Goal: Task Accomplishment & Management: Manage account settings

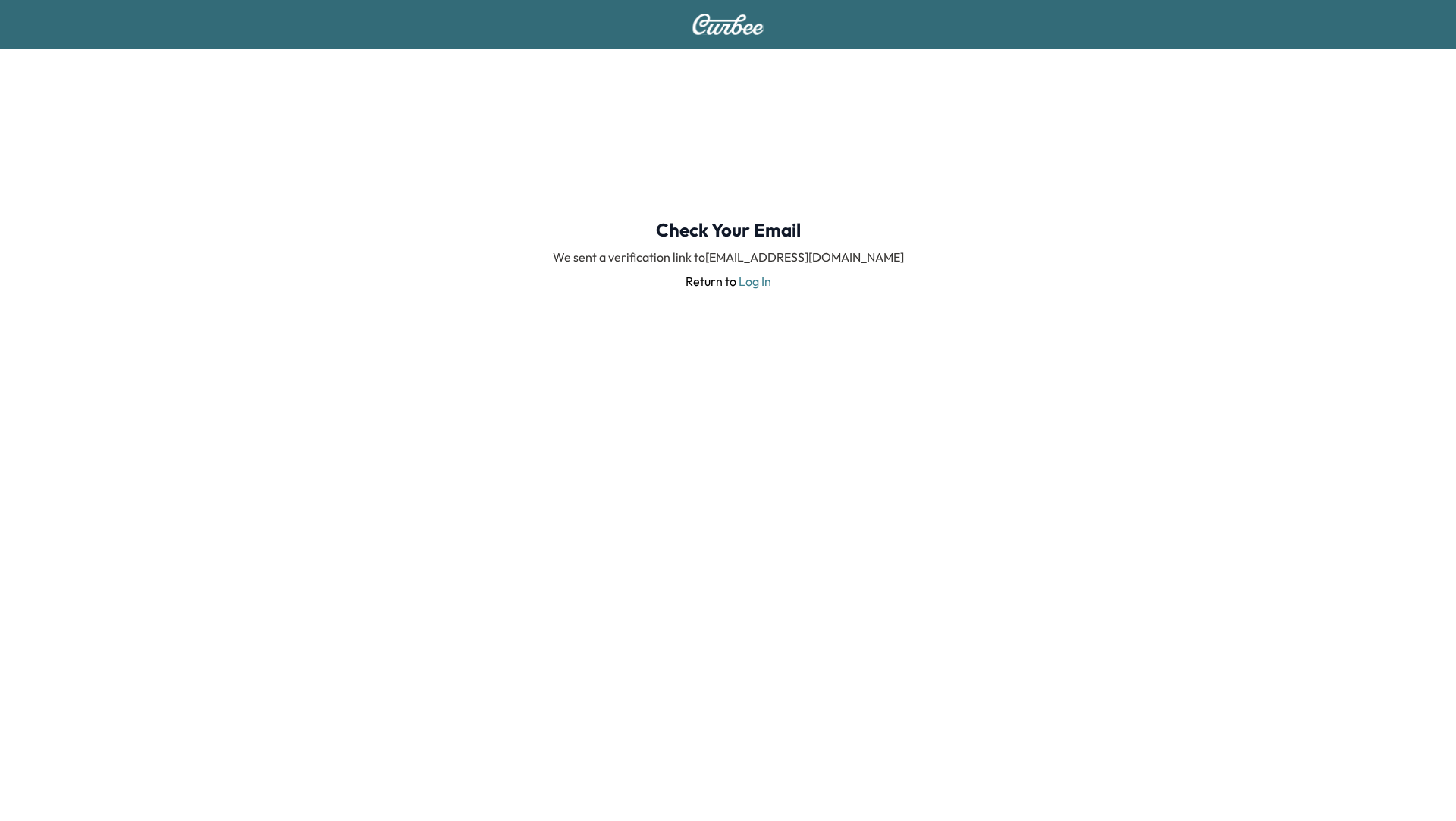
click at [734, 35] on div at bounding box center [728, 24] width 1456 height 49
click at [732, 30] on img at bounding box center [728, 24] width 72 height 21
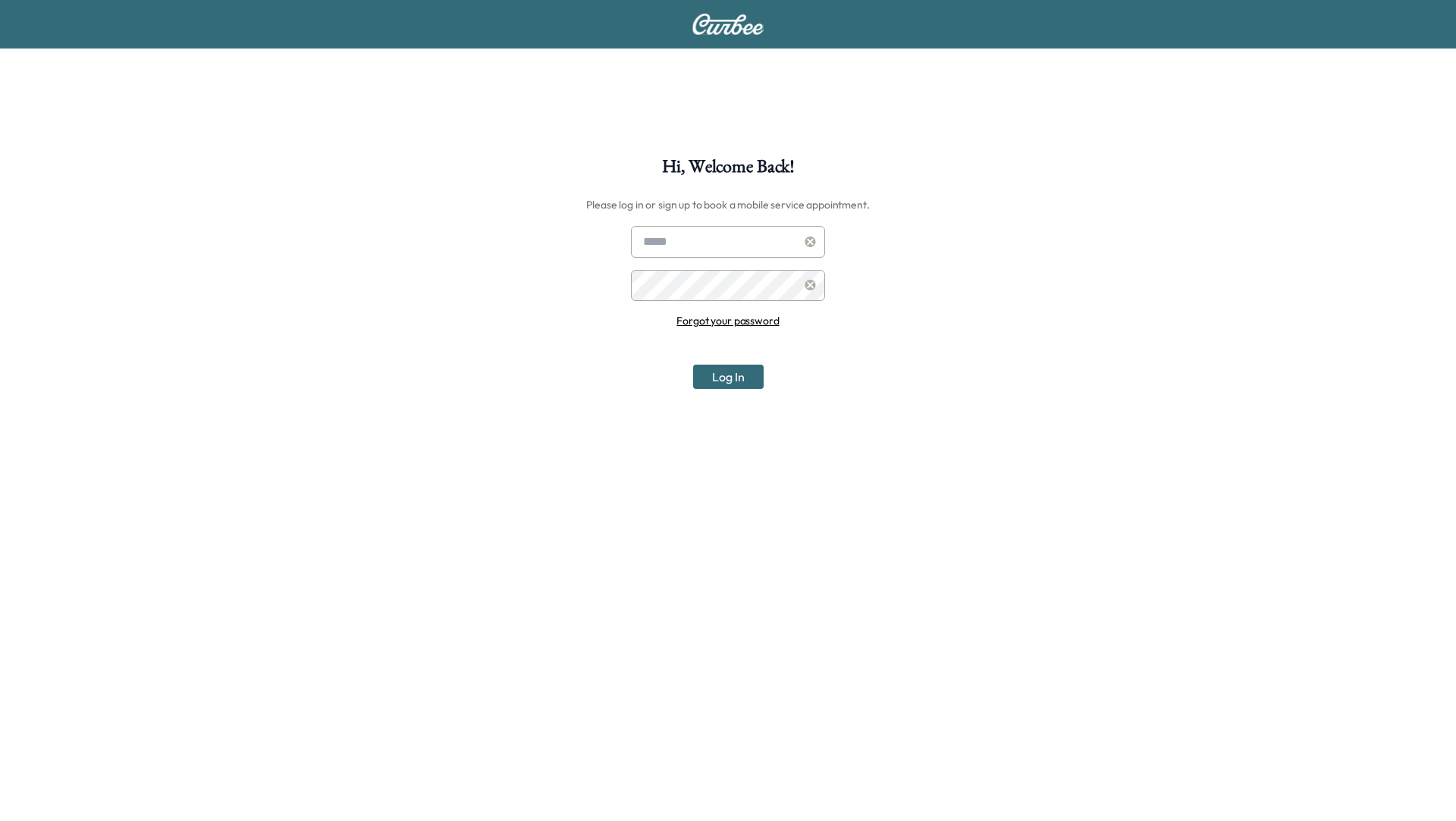
type input "**********"
click at [720, 377] on button "Log In" at bounding box center [728, 377] width 70 height 24
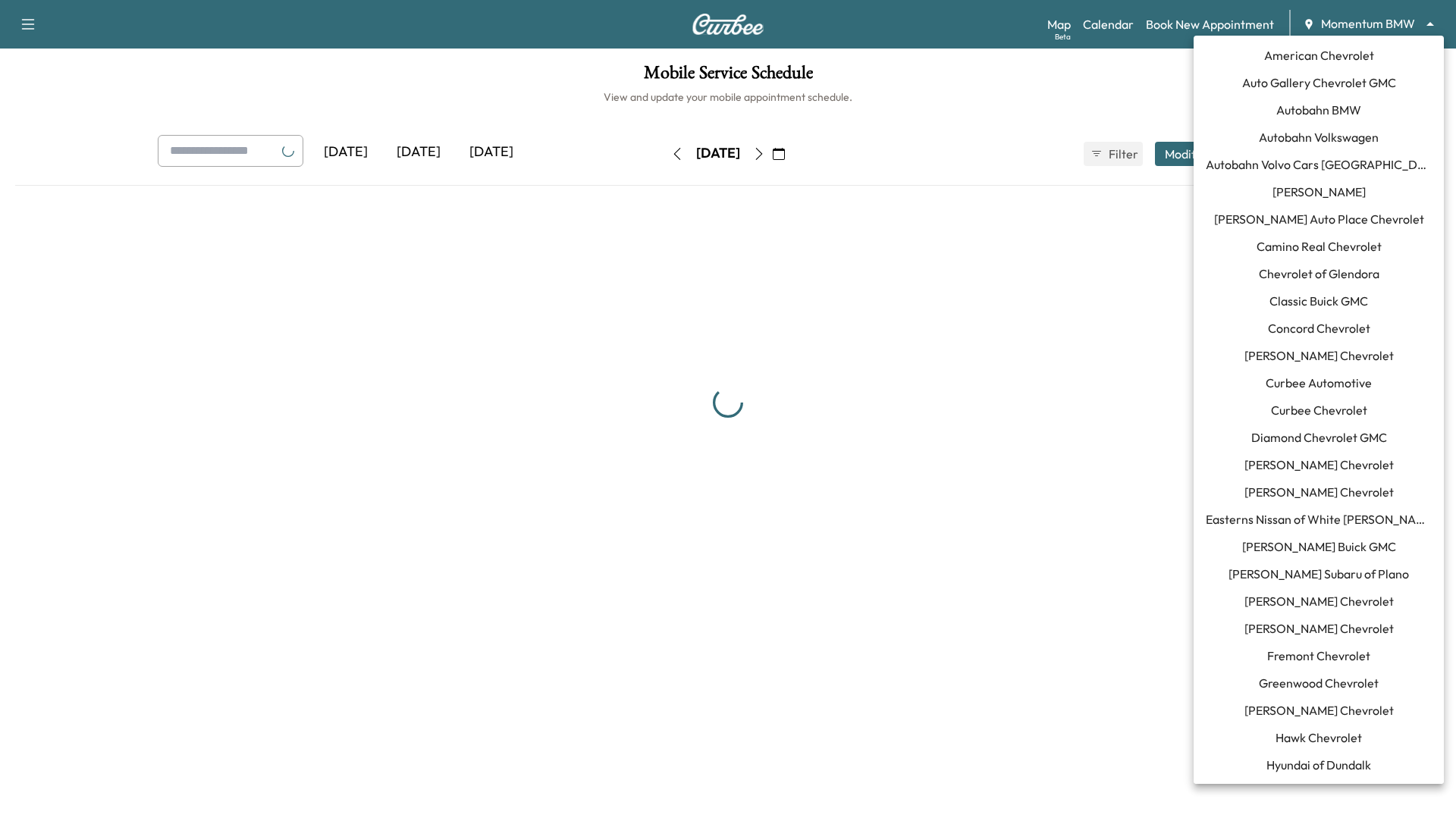
click at [1420, 23] on body "Support Log Out Map Beta Calendar Book New Appointment Momentum BMW ******** ​ …" at bounding box center [728, 410] width 1456 height 821
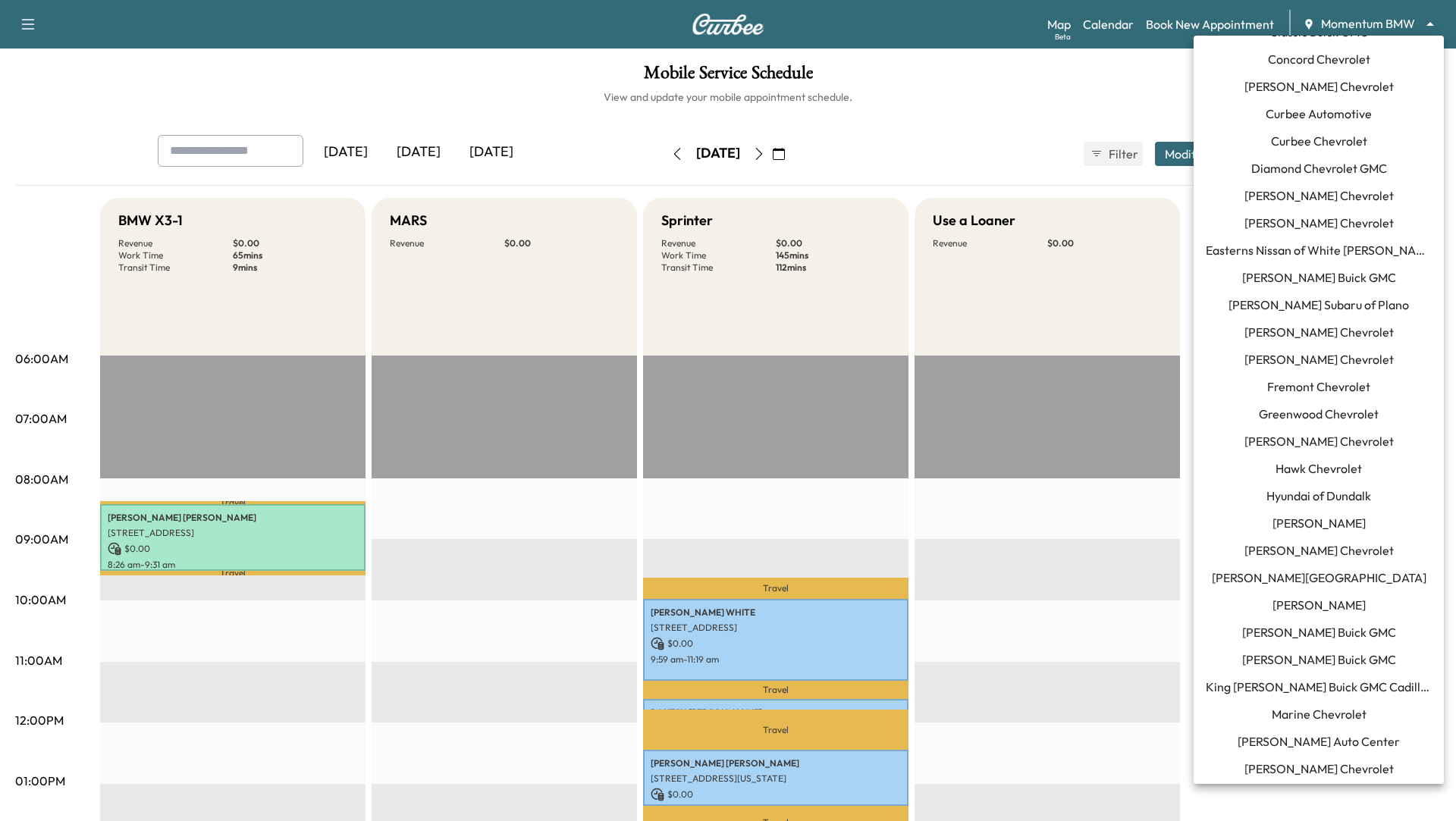
scroll to position [269, 0]
click at [1298, 357] on span "[PERSON_NAME] Chevrolet" at bounding box center [1319, 360] width 150 height 18
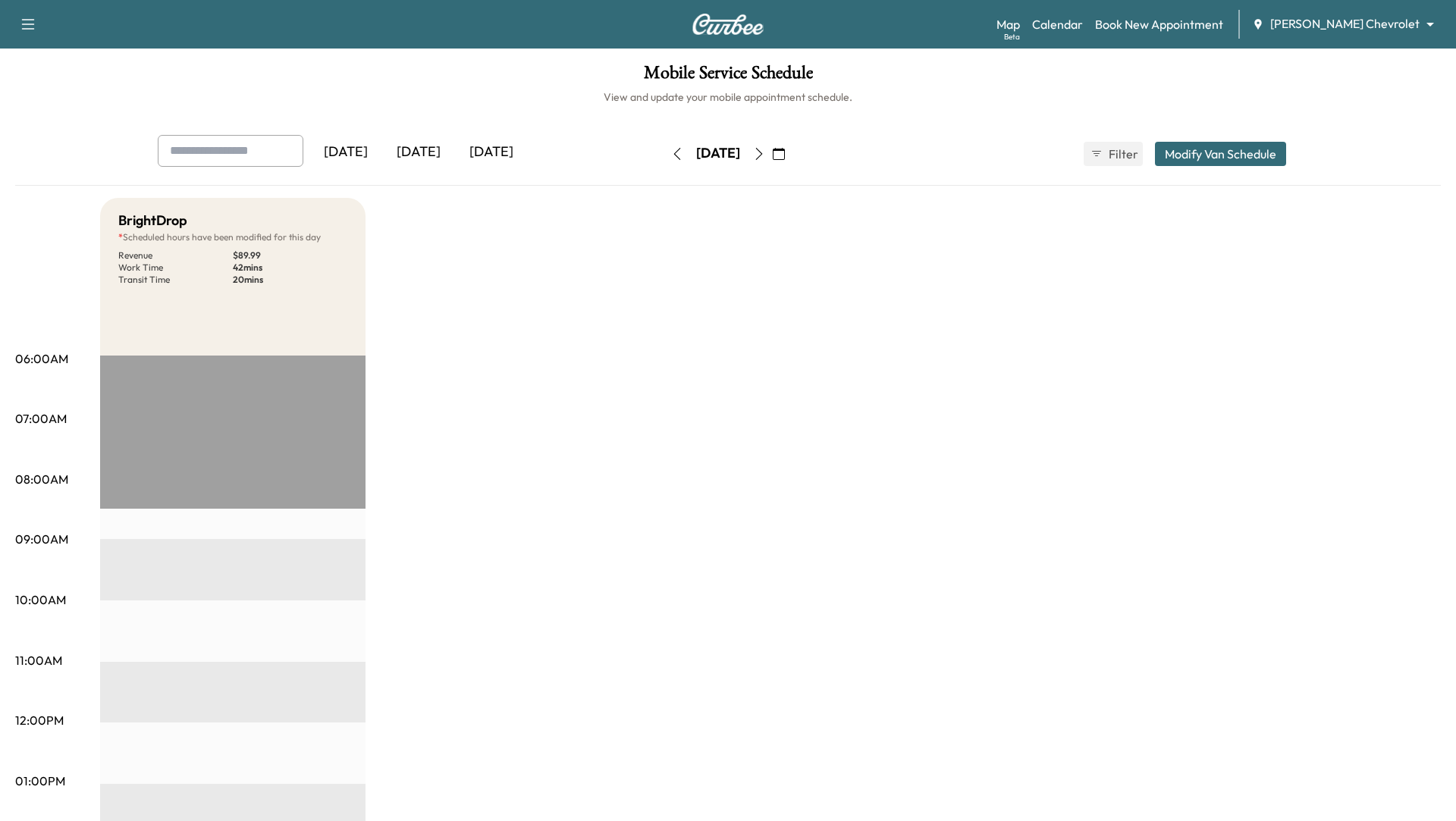
click at [765, 158] on icon "button" at bounding box center [759, 154] width 12 height 12
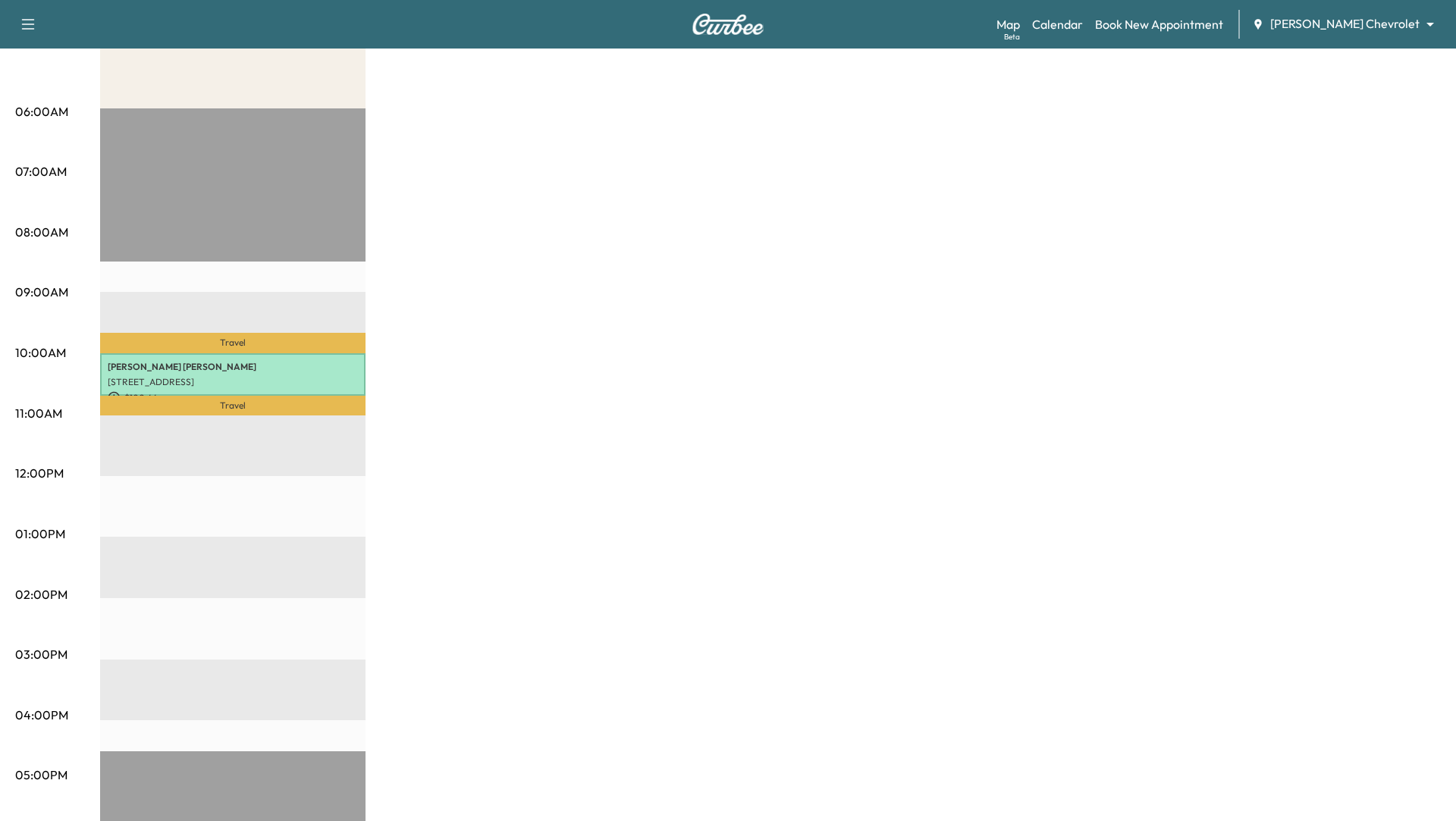
scroll to position [250, 0]
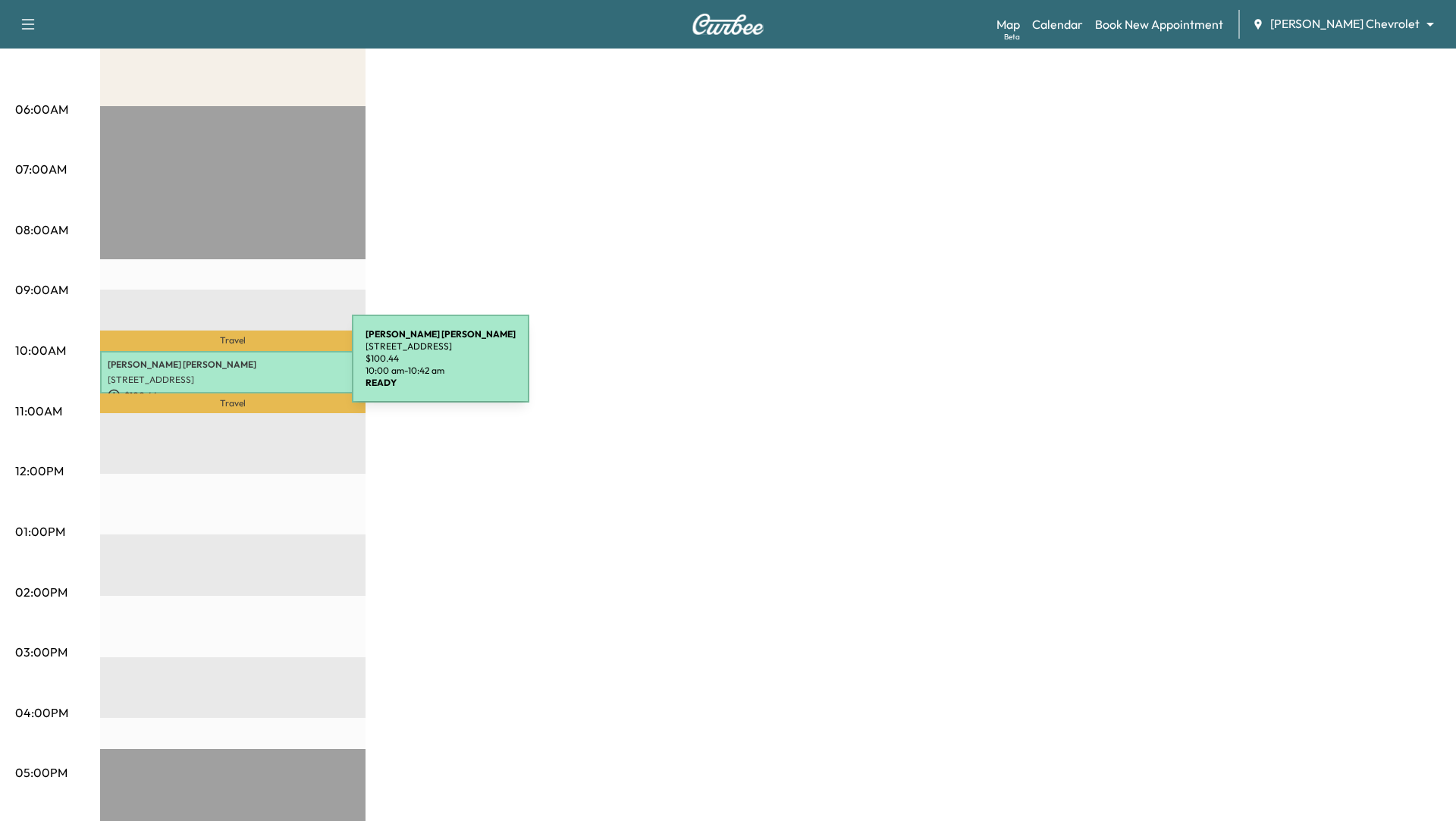
click at [238, 368] on p "[PERSON_NAME]" at bounding box center [233, 364] width 251 height 12
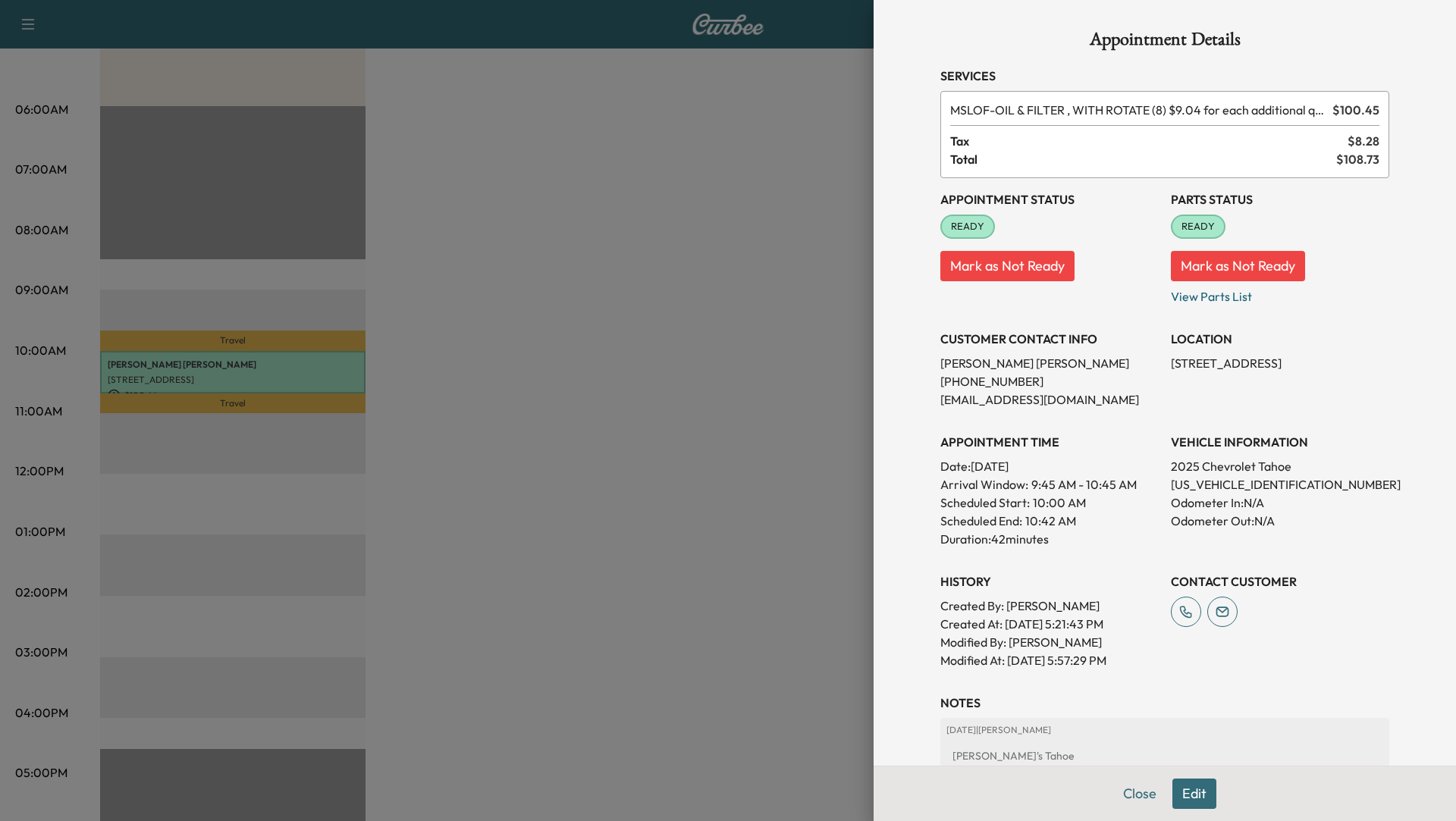
click at [1192, 793] on button "Edit" at bounding box center [1194, 793] width 44 height 30
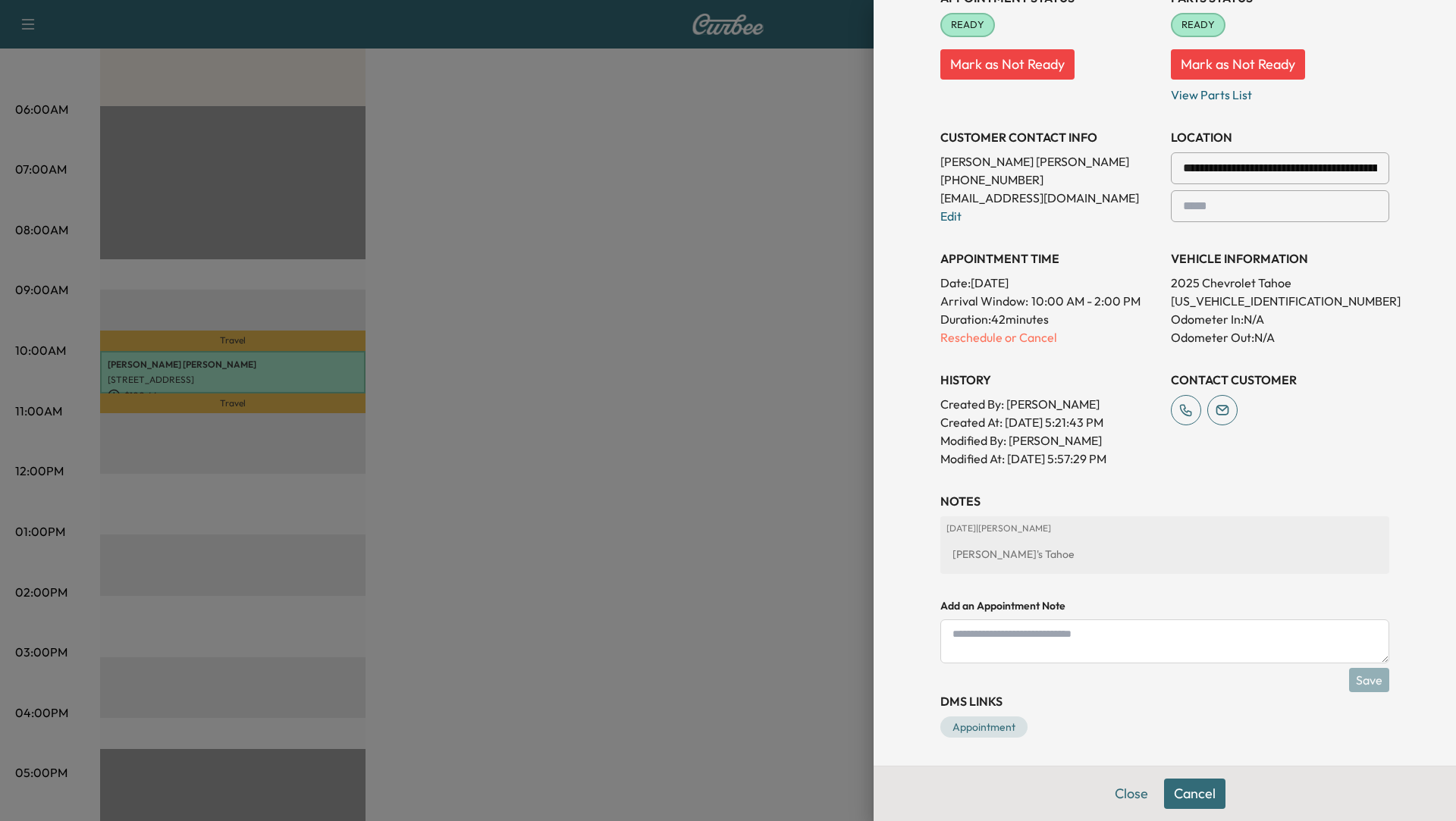
scroll to position [233, 0]
click at [1062, 552] on div "[PERSON_NAME]'s Tahoe" at bounding box center [1164, 554] width 436 height 28
click at [1051, 626] on textarea at bounding box center [1164, 641] width 449 height 44
type textarea "*********"
click at [1364, 682] on button "Save" at bounding box center [1369, 679] width 40 height 24
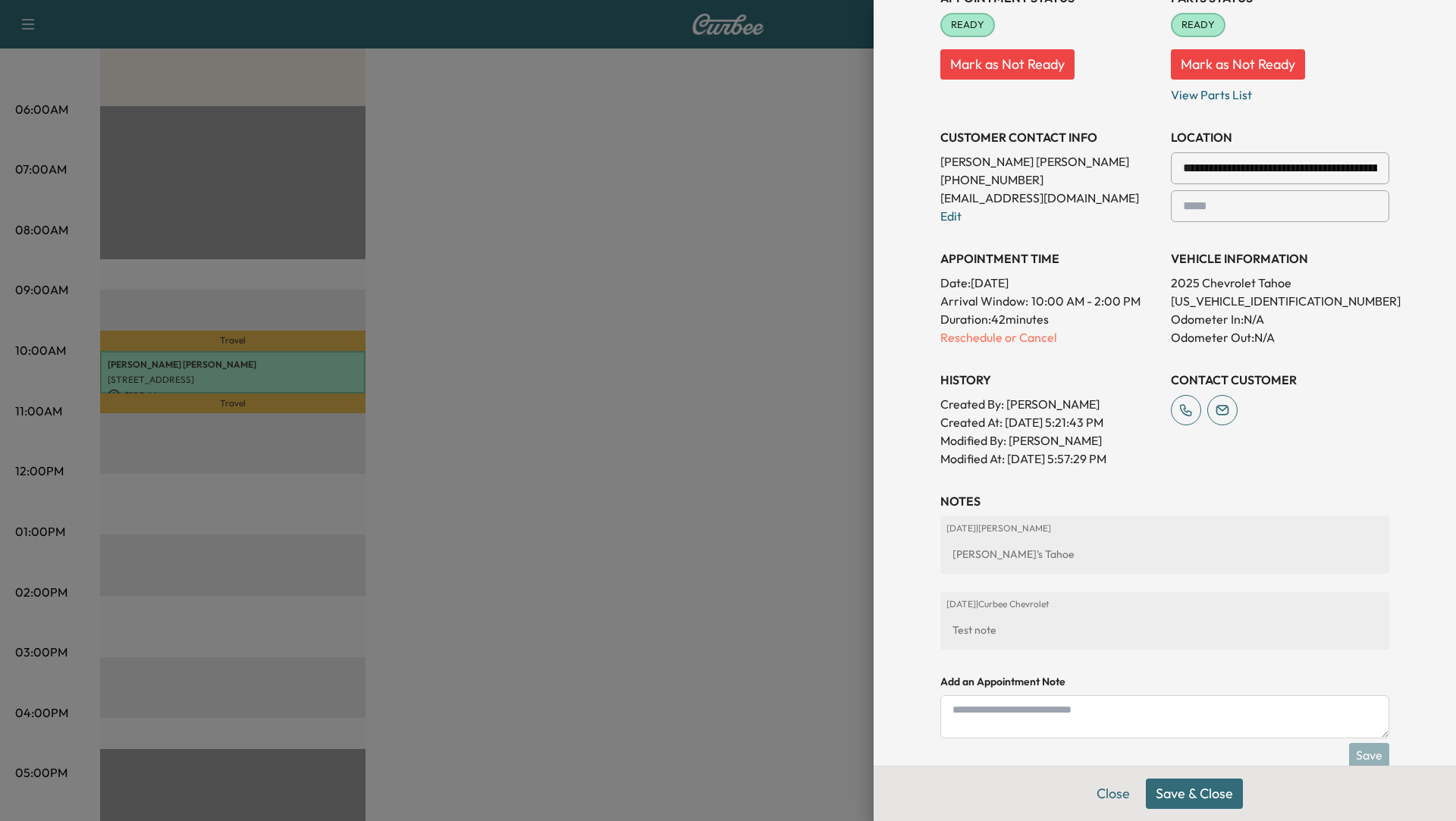
click at [1205, 801] on button "Save & Close" at bounding box center [1194, 793] width 97 height 30
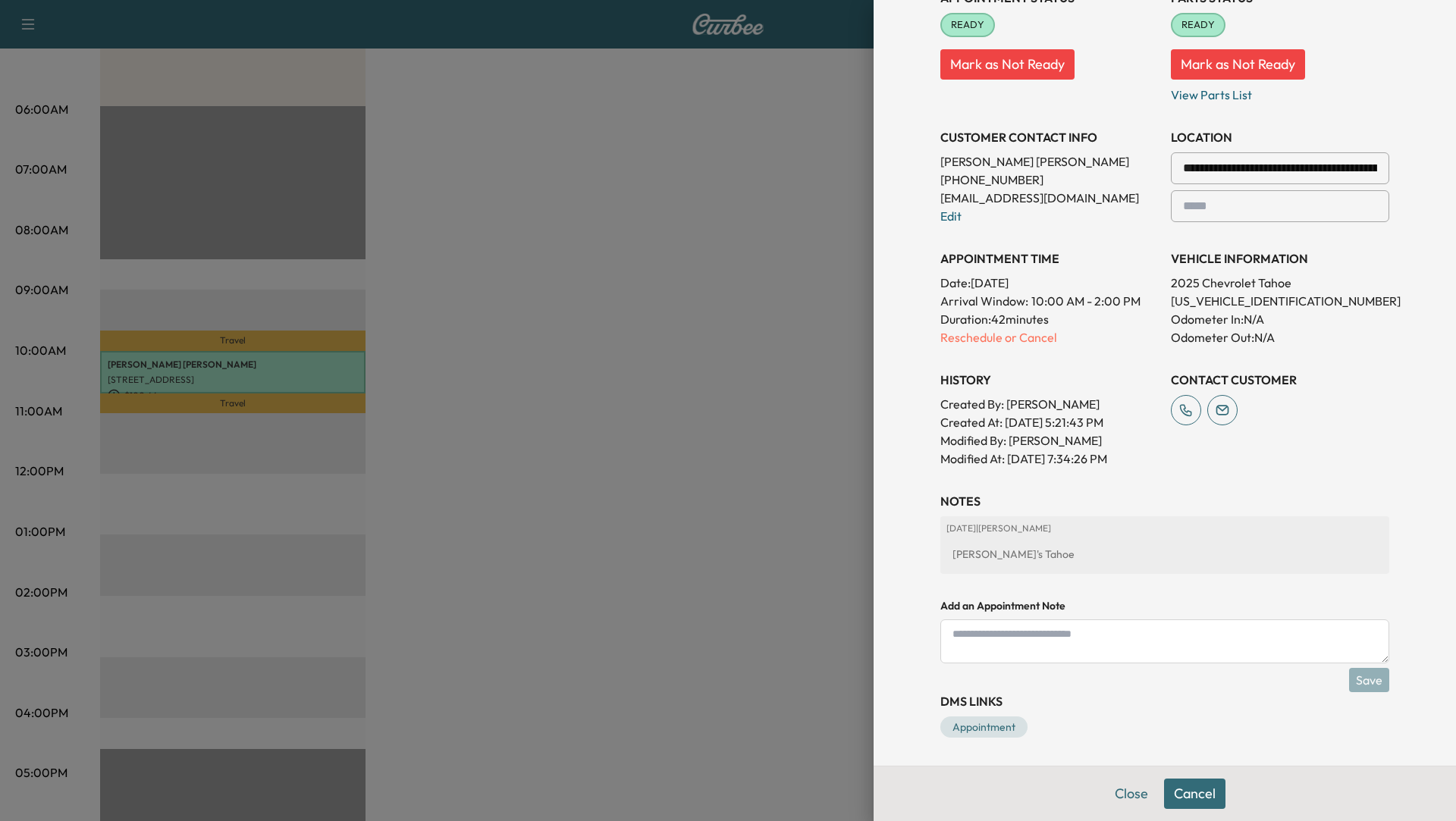
click at [1231, 638] on textarea at bounding box center [1164, 641] width 449 height 44
type textarea "*********"
click at [1373, 678] on button "Save" at bounding box center [1369, 679] width 40 height 24
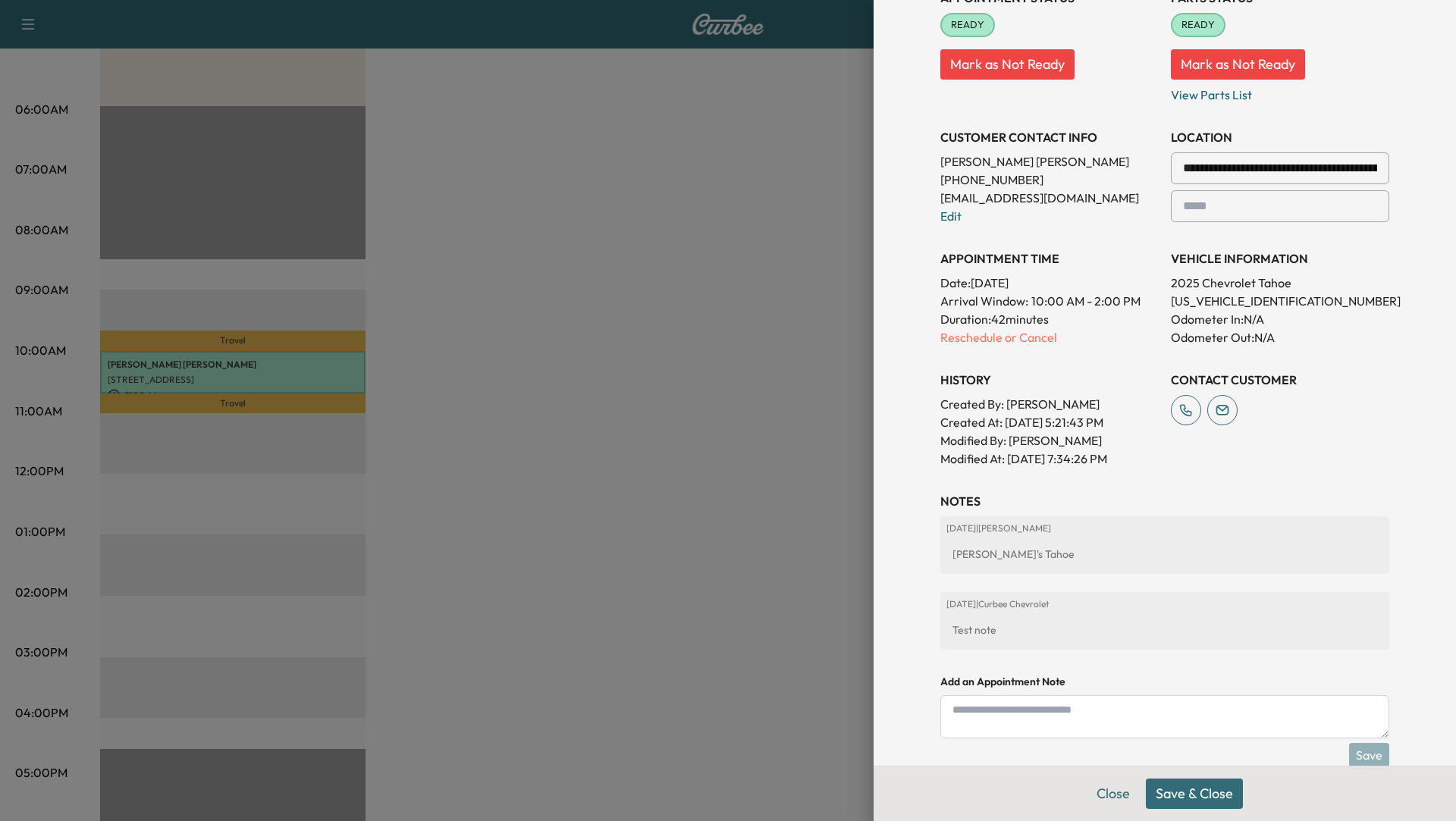
click at [1174, 801] on button "Save & Close" at bounding box center [1194, 793] width 97 height 30
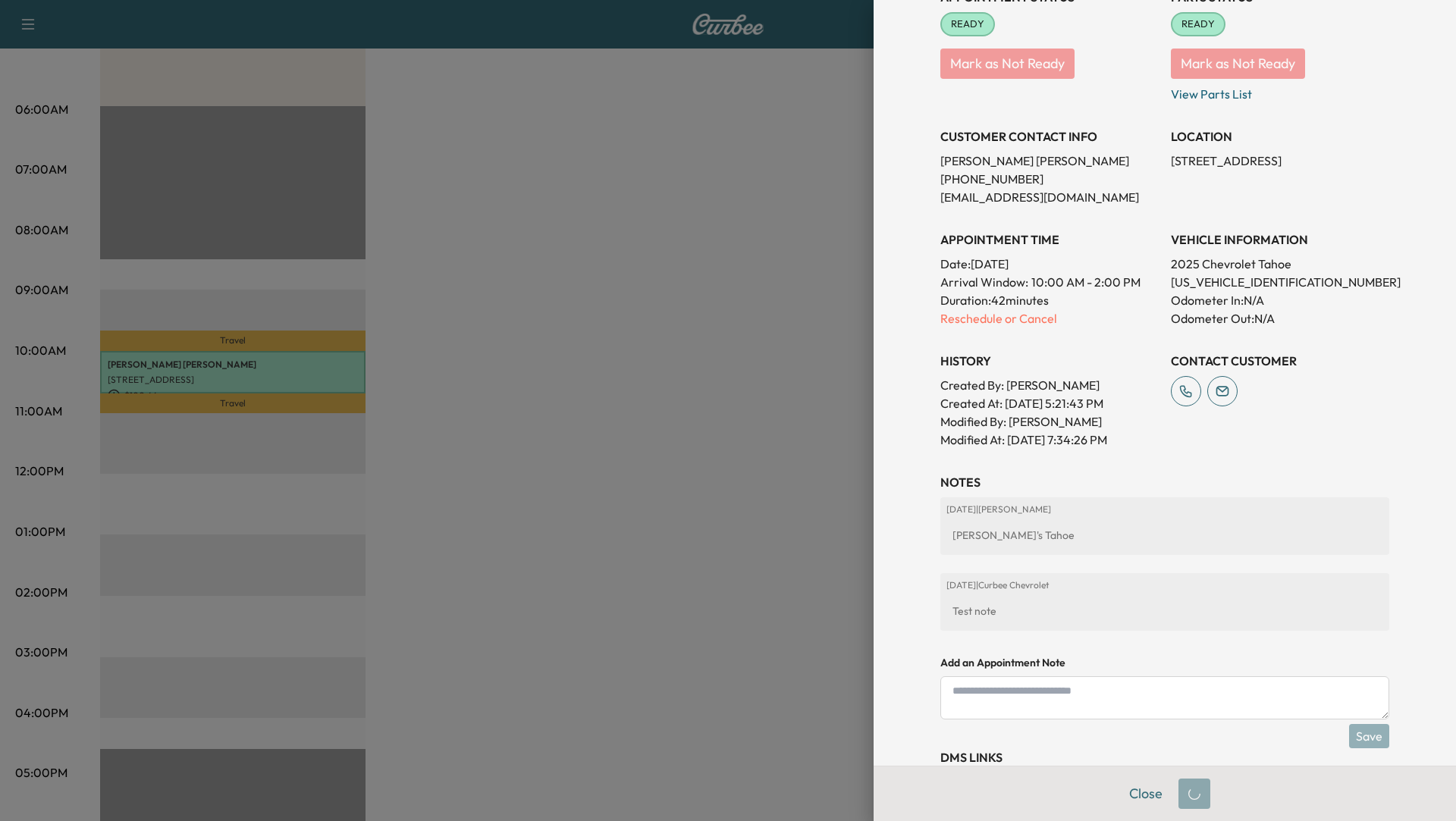
scroll to position [0, 0]
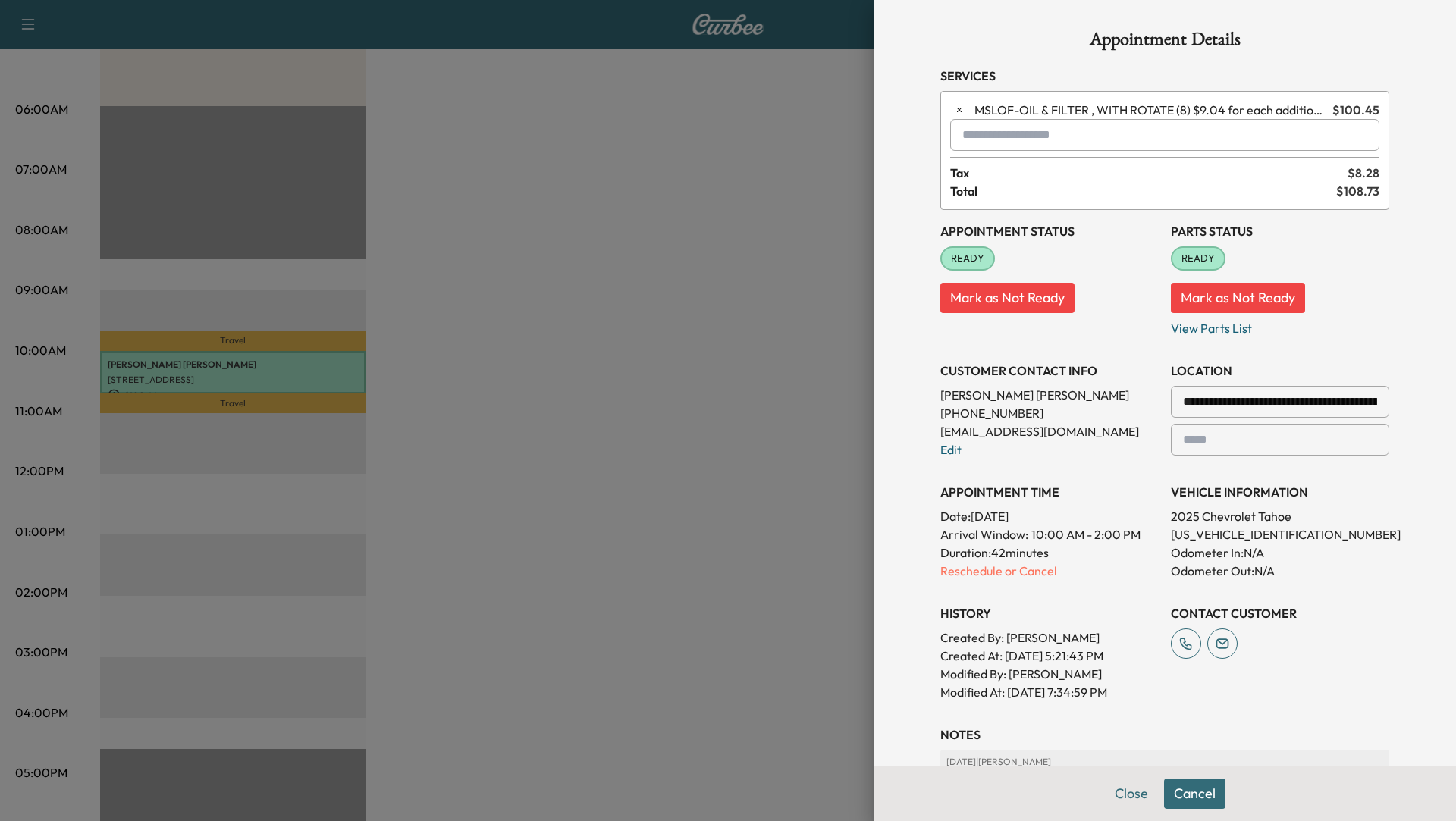
click at [708, 288] on div at bounding box center [728, 410] width 1456 height 821
